Goal: Task Accomplishment & Management: Use online tool/utility

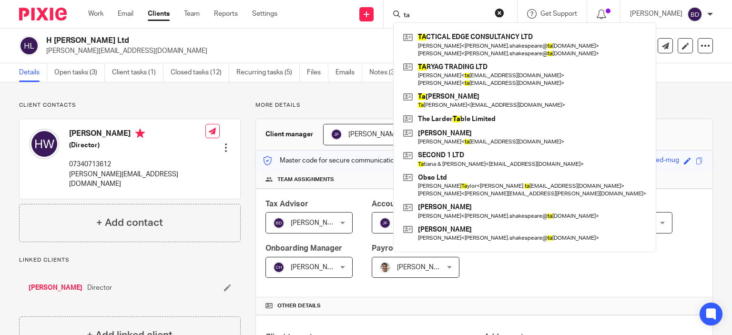
type input "t"
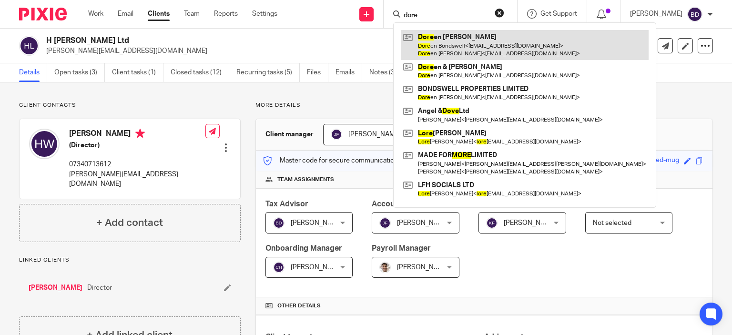
type input "dore"
click at [463, 46] on link at bounding box center [525, 45] width 248 height 30
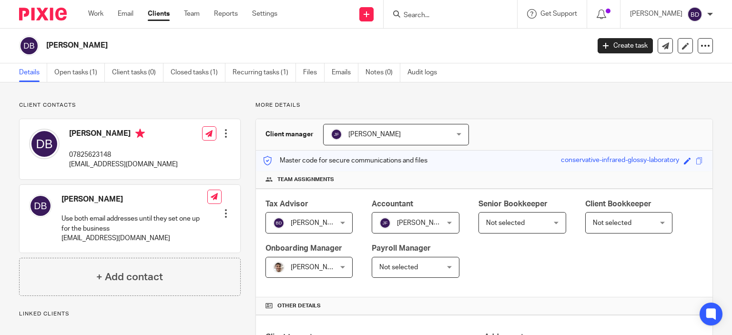
drag, startPoint x: 73, startPoint y: 72, endPoint x: 164, endPoint y: 120, distance: 103.2
click at [72, 72] on link "Open tasks (1)" at bounding box center [79, 72] width 51 height 19
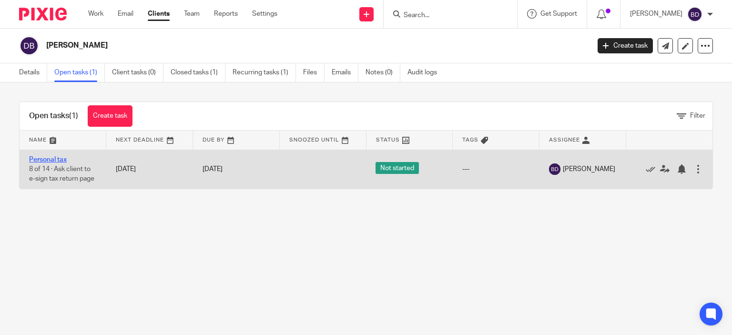
click at [45, 162] on link "Personal tax" at bounding box center [48, 159] width 38 height 7
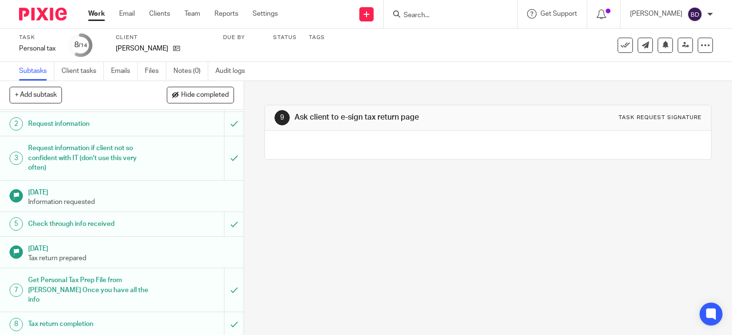
scroll to position [143, 0]
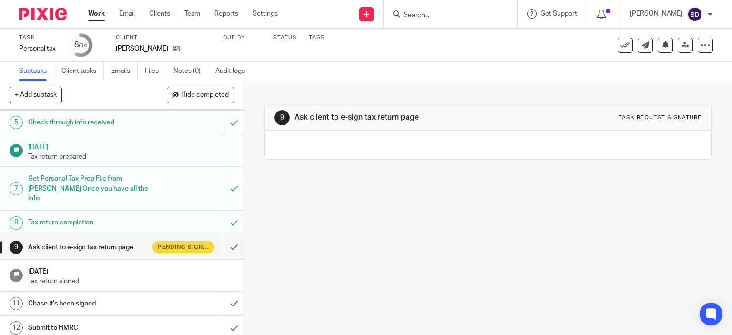
click at [102, 240] on h1 "Ask client to e-sign tax return page" at bounding box center [90, 247] width 124 height 14
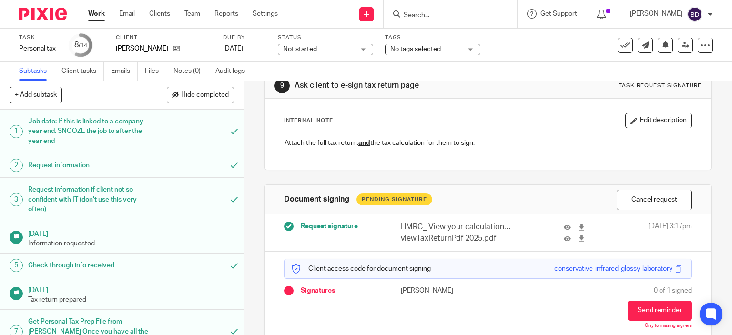
scroll to position [67, 0]
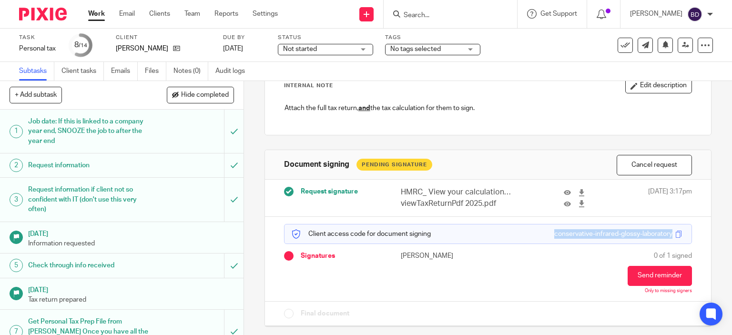
drag, startPoint x: 538, startPoint y: 233, endPoint x: 660, endPoint y: 239, distance: 121.7
click at [660, 239] on div "Client access code for document signing conservative-infrared-glossy-laboratory" at bounding box center [488, 234] width 409 height 20
copy div "conservative-infrared-glossy-laboratory"
click at [408, 17] on input "Search" at bounding box center [446, 15] width 86 height 9
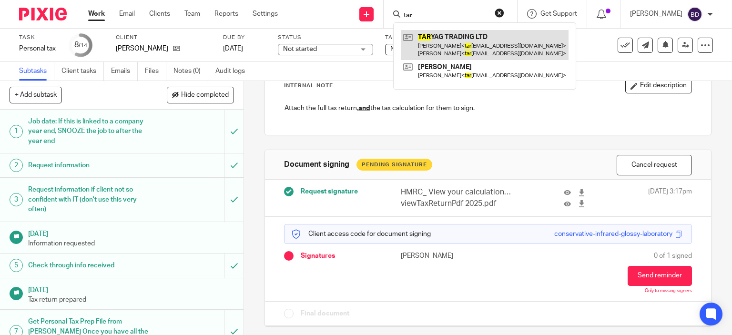
type input "tar"
click at [440, 46] on link at bounding box center [485, 45] width 168 height 30
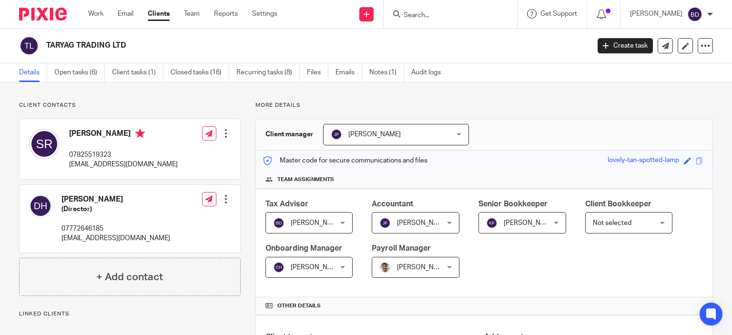
click at [433, 17] on input "Search" at bounding box center [446, 15] width 86 height 9
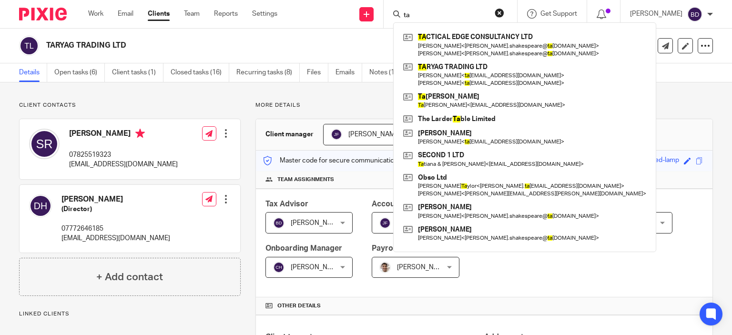
type input "t"
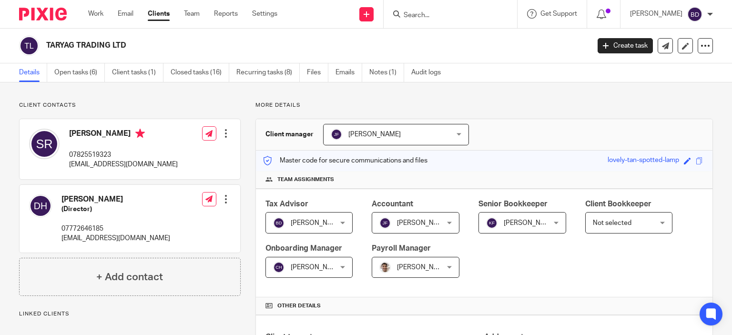
click at [455, 15] on input "Search" at bounding box center [446, 15] width 86 height 9
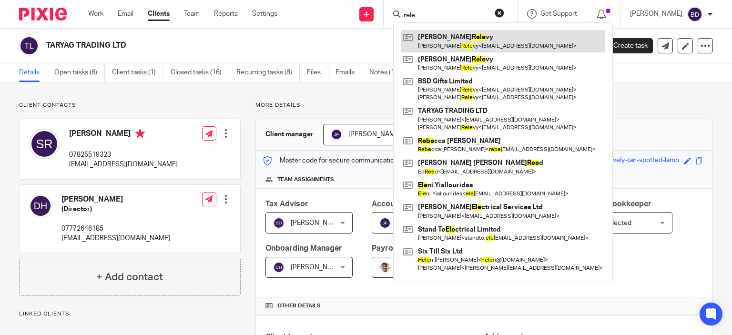
type input "rele"
click at [459, 45] on link at bounding box center [503, 41] width 205 height 22
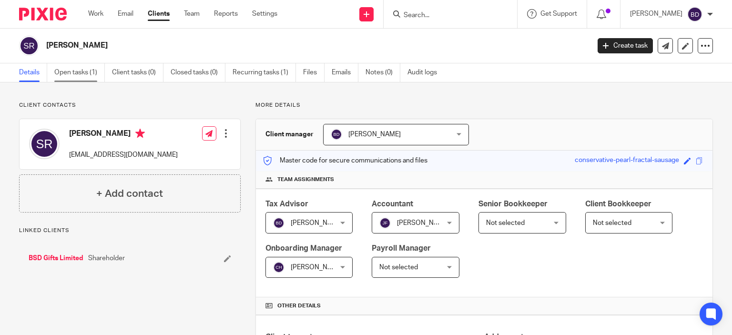
click at [78, 70] on link "Open tasks (1)" at bounding box center [79, 72] width 51 height 19
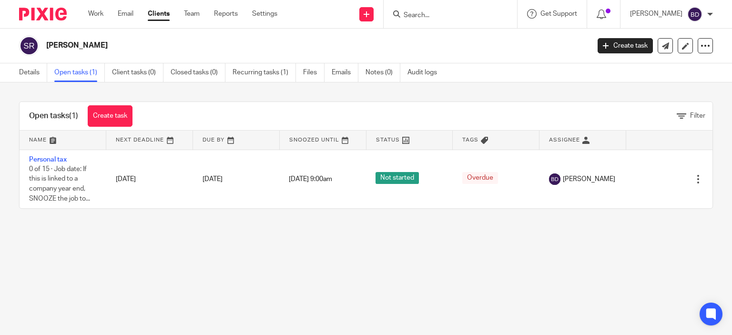
click at [74, 73] on link "Open tasks (1)" at bounding box center [79, 72] width 51 height 19
click at [416, 12] on input "Search" at bounding box center [446, 15] width 86 height 9
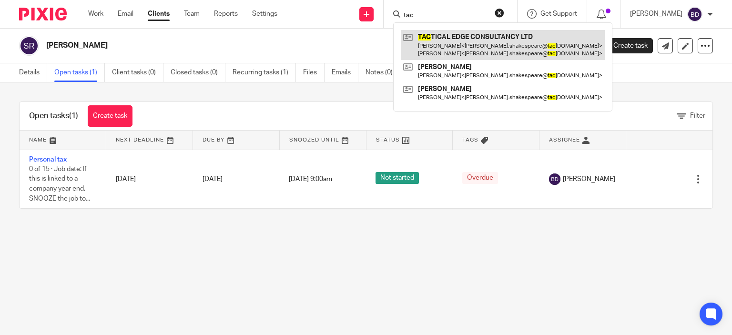
type input "tac"
click at [483, 44] on link at bounding box center [503, 45] width 204 height 30
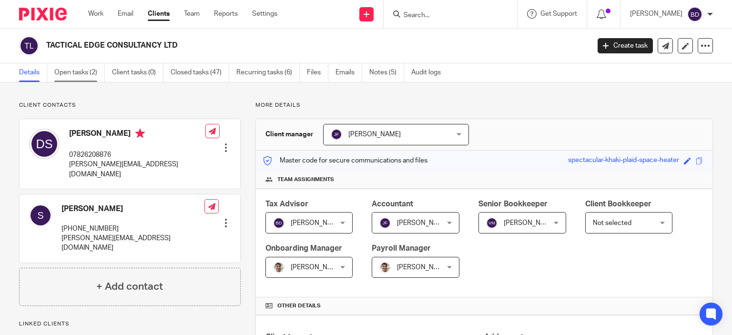
click at [73, 74] on link "Open tasks (2)" at bounding box center [79, 72] width 51 height 19
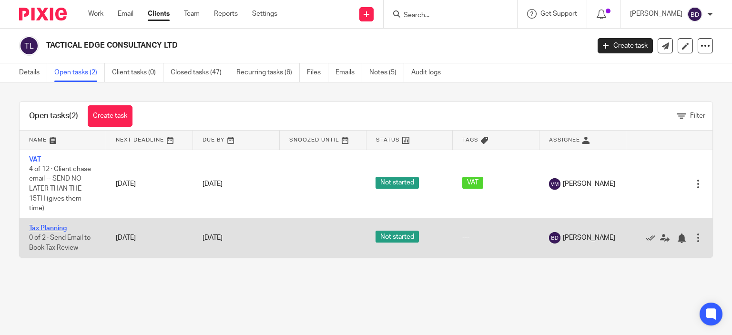
click at [60, 226] on link "Tax Planning" at bounding box center [48, 228] width 38 height 7
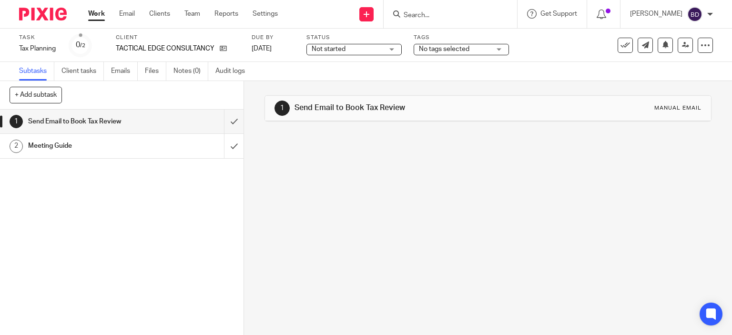
click at [153, 117] on div "Send Email to Book Tax Review" at bounding box center [121, 121] width 186 height 14
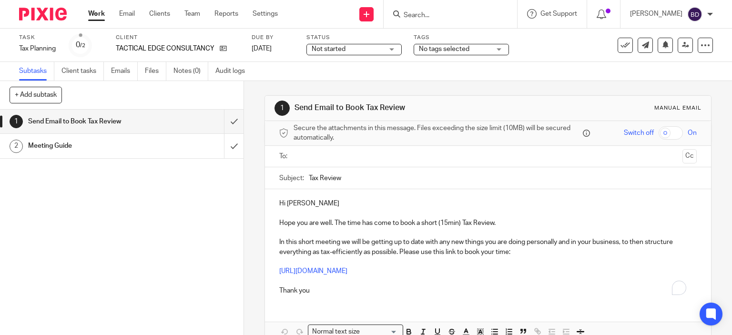
click at [357, 154] on input "text" at bounding box center [488, 156] width 382 height 11
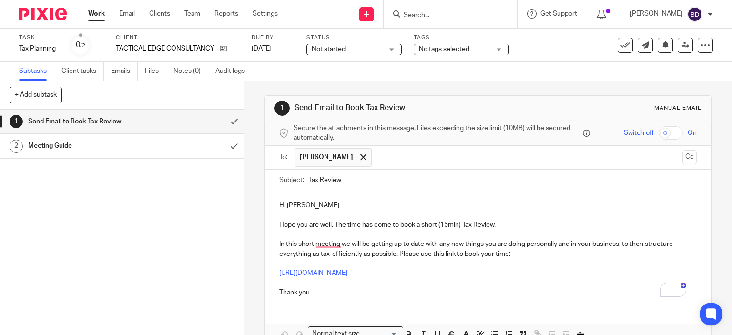
click at [377, 157] on input "text" at bounding box center [528, 157] width 302 height 19
click at [324, 201] on p "Hi Dan" at bounding box center [488, 206] width 418 height 10
click at [328, 223] on p "Hope you are well. The time has come to book a short (15min) Tax Review." at bounding box center [488, 225] width 418 height 10
click at [357, 291] on p "Thank you" at bounding box center [488, 288] width 418 height 20
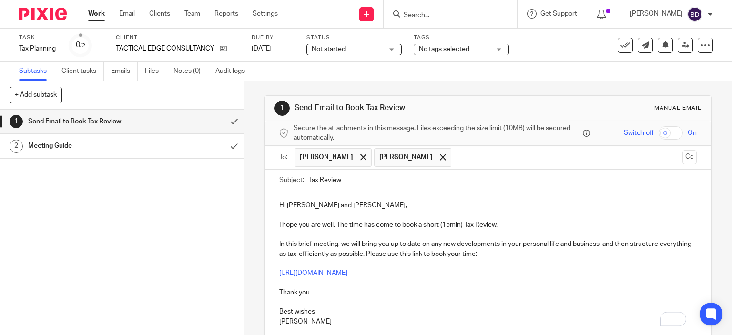
scroll to position [82, 0]
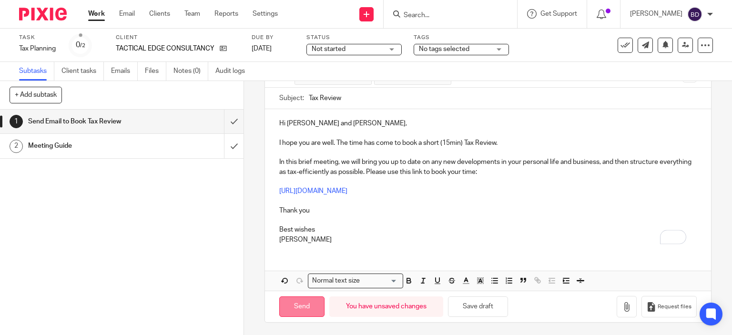
click at [294, 307] on input "Send" at bounding box center [301, 307] width 45 height 20
type input "Sent"
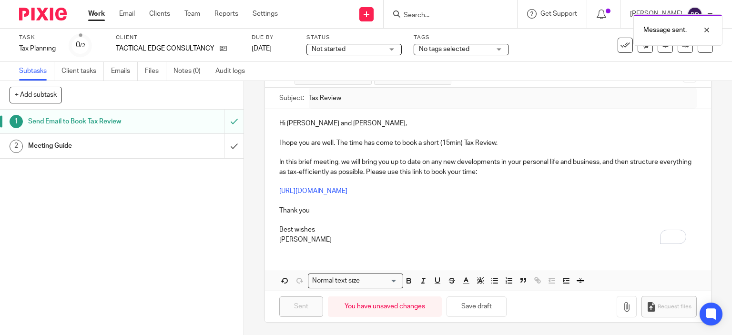
click at [93, 11] on link "Work" at bounding box center [96, 14] width 17 height 10
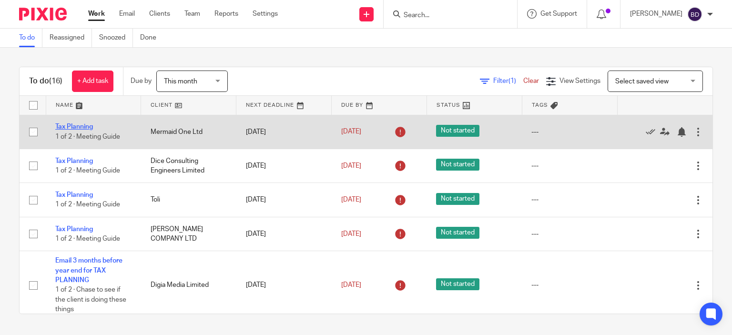
click at [80, 128] on link "Tax Planning" at bounding box center [74, 126] width 38 height 7
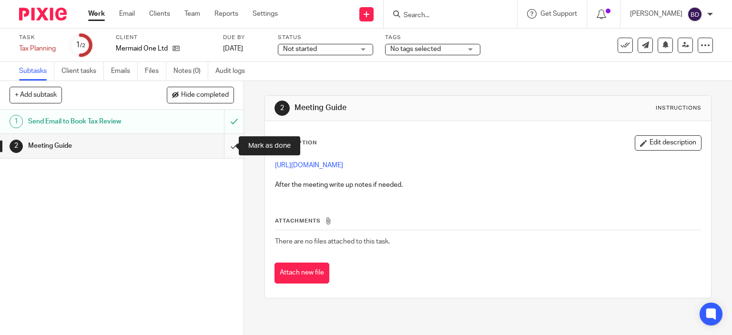
click at [225, 143] on input "submit" at bounding box center [122, 146] width 244 height 24
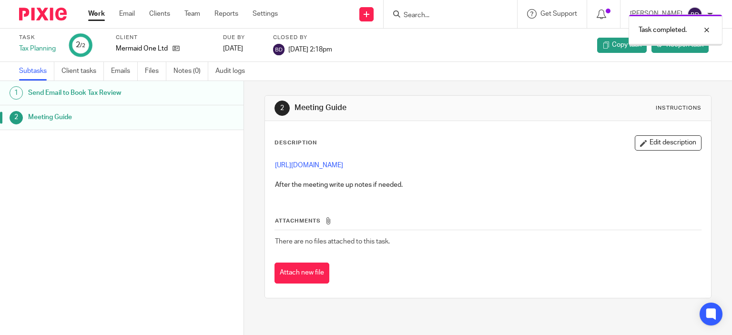
click at [101, 17] on link "Work" at bounding box center [96, 14] width 17 height 10
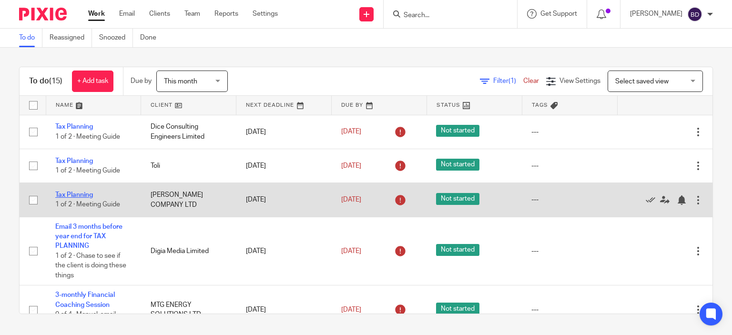
click at [82, 193] on link "Tax Planning" at bounding box center [74, 195] width 38 height 7
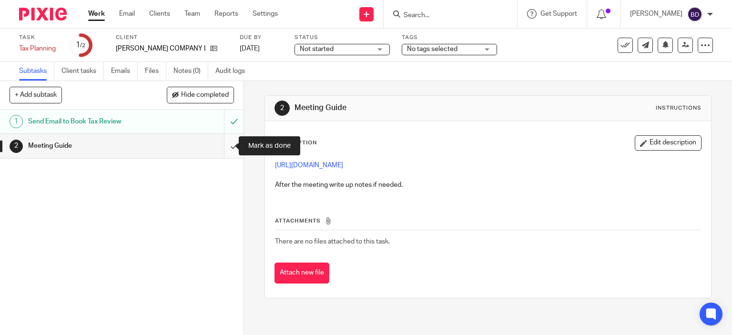
click at [227, 137] on input "submit" at bounding box center [122, 146] width 244 height 24
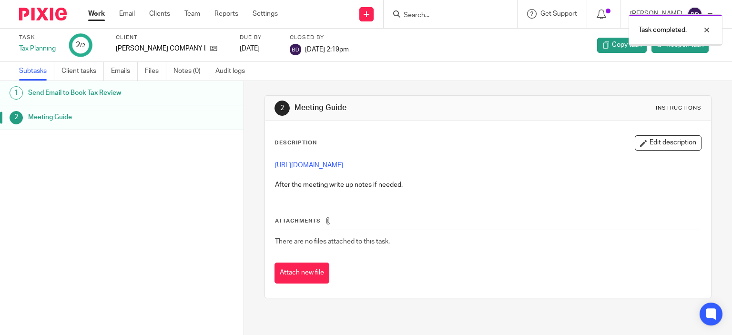
click at [101, 17] on link "Work" at bounding box center [96, 14] width 17 height 10
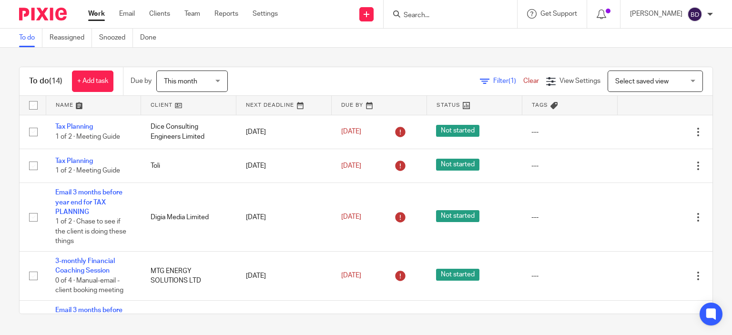
click at [409, 16] on input "Search" at bounding box center [446, 15] width 86 height 9
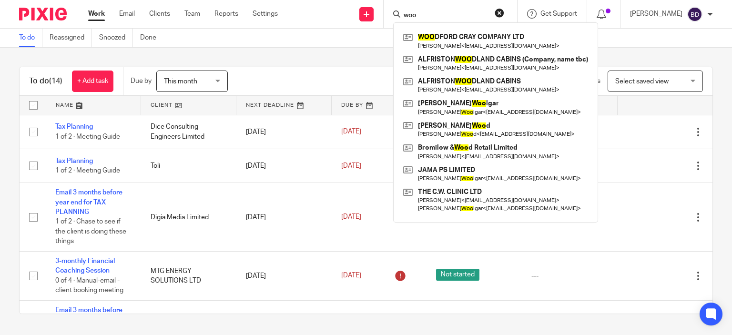
type input "woo"
click at [256, 36] on div "To do Reassigned Snoozed Done" at bounding box center [366, 38] width 732 height 19
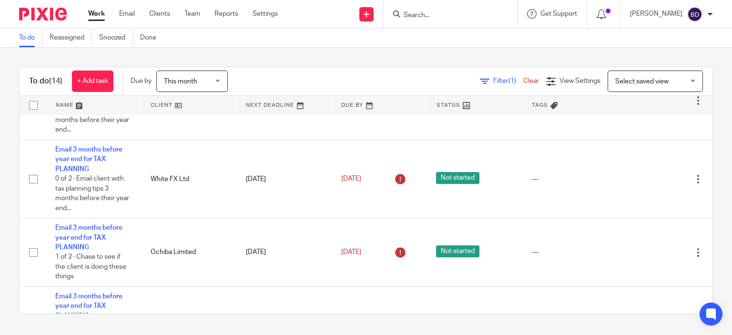
scroll to position [238, 0]
